Goal: Task Accomplishment & Management: Manage account settings

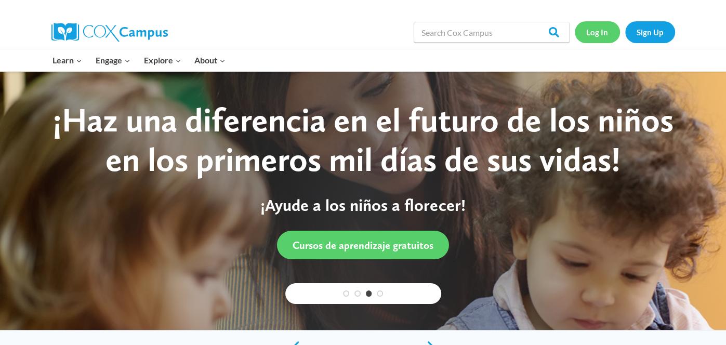
click at [604, 36] on link "Log In" at bounding box center [597, 31] width 45 height 21
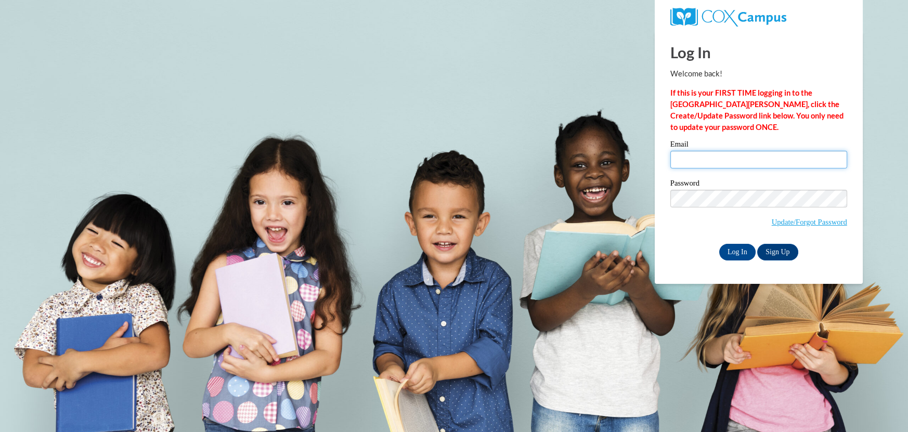
click at [736, 163] on input "Email" at bounding box center [758, 160] width 177 height 18
type input "croush@sdb.k12.wi.us"
click at [739, 250] on input "Log In" at bounding box center [737, 252] width 36 height 17
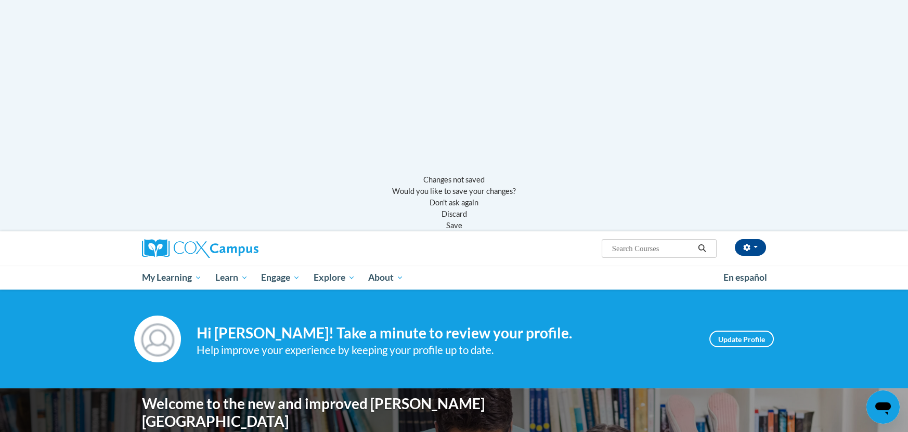
scroll to position [259, 0]
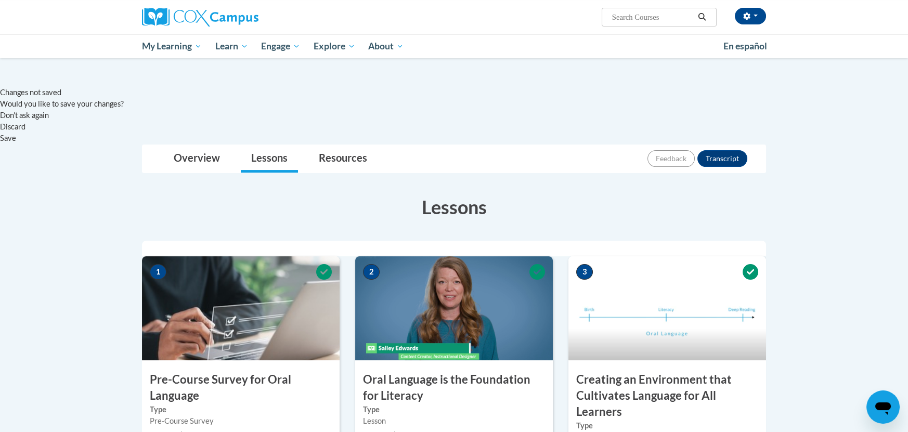
scroll to position [520, 0]
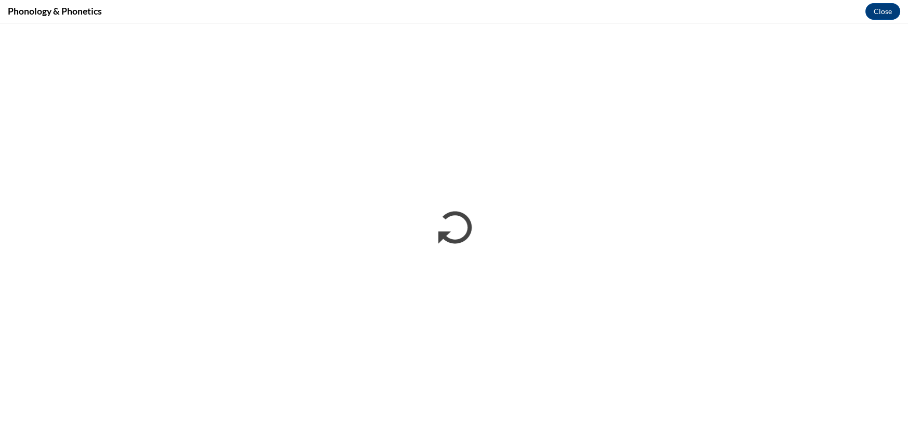
scroll to position [0, 0]
